Goal: Navigation & Orientation: Find specific page/section

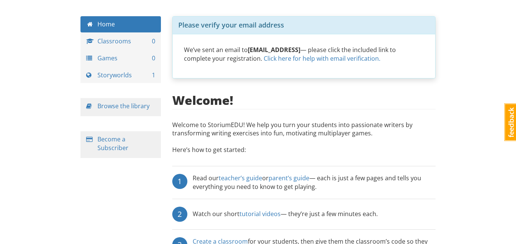
scroll to position [26, 0]
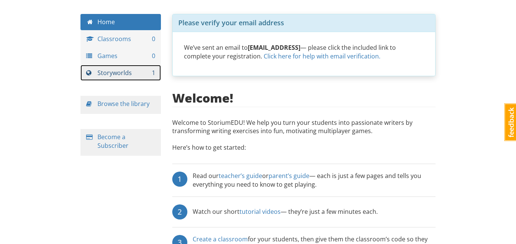
click at [140, 79] on link "Storyworlds 1" at bounding box center [120, 73] width 80 height 16
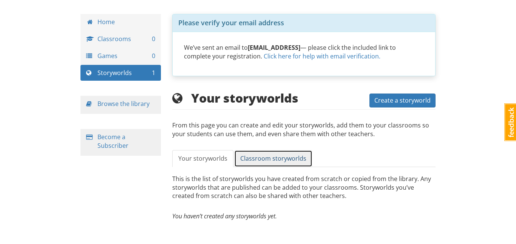
click at [259, 152] on link "Classroom storyworlds" at bounding box center [273, 158] width 78 height 17
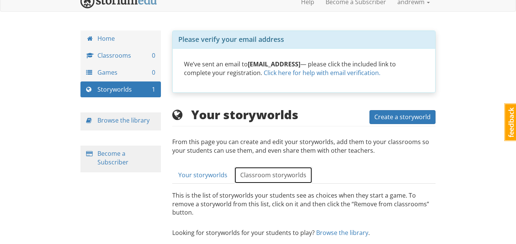
scroll to position [9, 0]
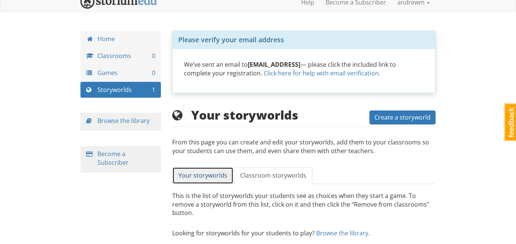
click at [194, 184] on link "Your storyworlds" at bounding box center [202, 175] width 61 height 17
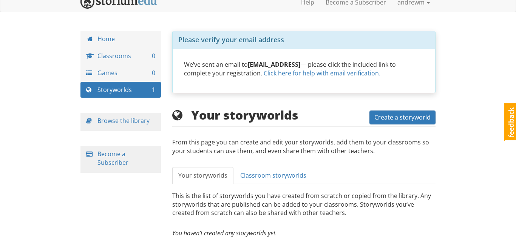
click at [150, 128] on div "Browse the library" at bounding box center [120, 122] width 80 height 18
click at [137, 116] on div "Browse the library" at bounding box center [120, 122] width 80 height 18
click at [133, 119] on link "Browse the library" at bounding box center [123, 121] width 52 height 8
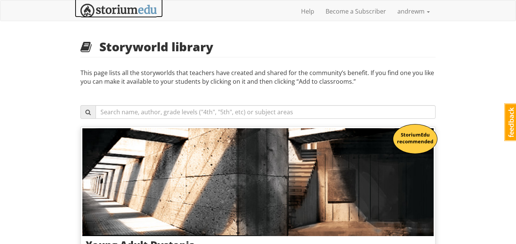
click at [123, 6] on img at bounding box center [118, 11] width 77 height 14
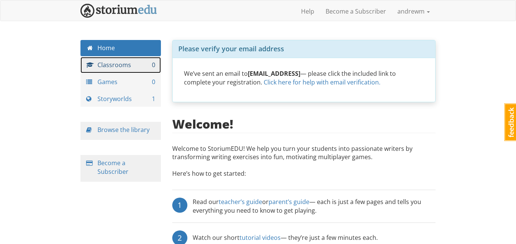
click at [123, 63] on link "Classrooms 0" at bounding box center [120, 65] width 80 height 16
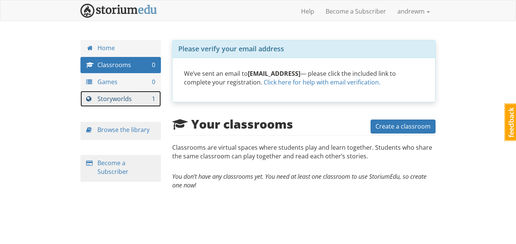
click at [143, 94] on link "Storyworlds 1" at bounding box center [120, 99] width 80 height 16
